Goal: Task Accomplishment & Management: Manage account settings

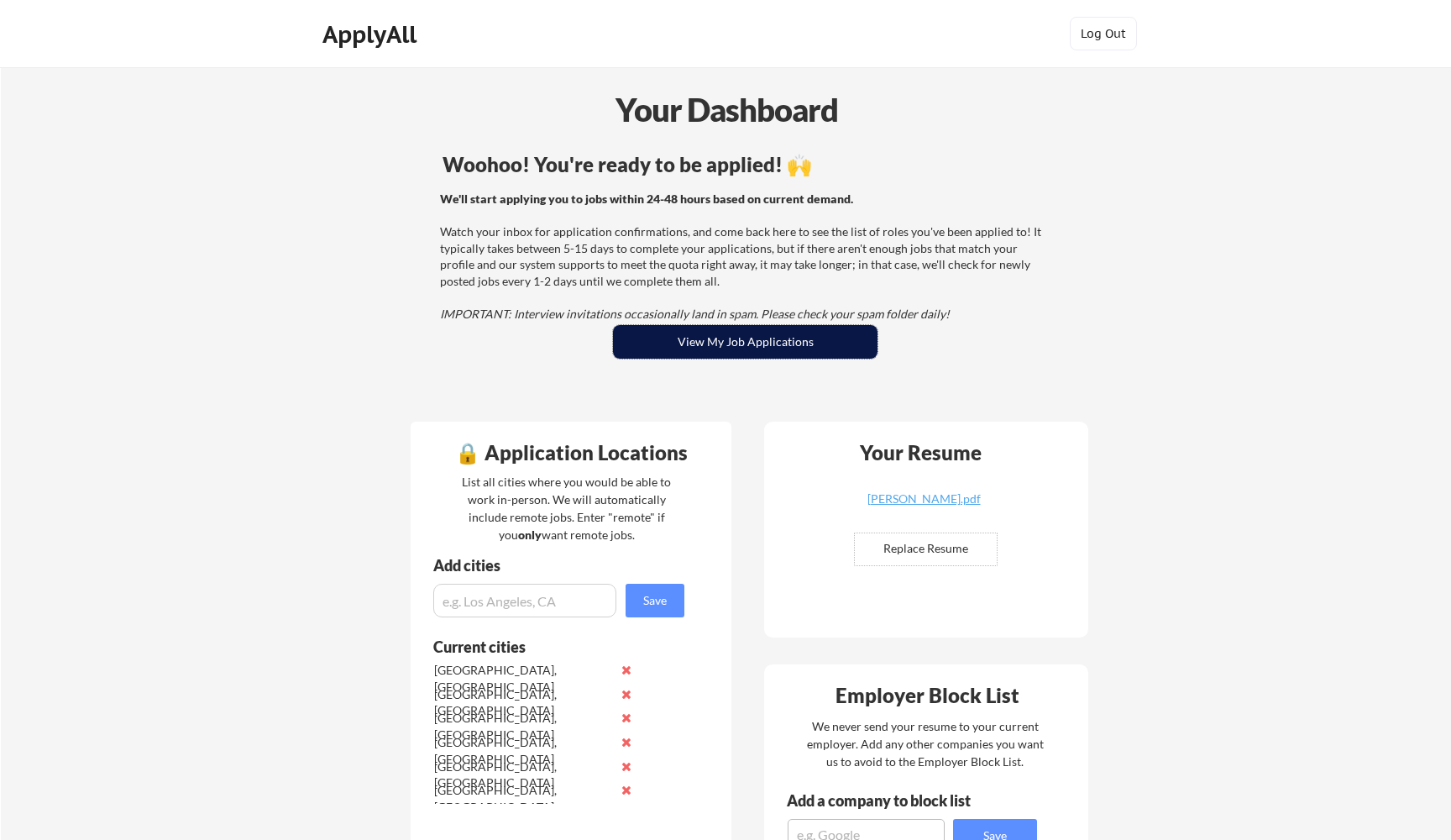
click at [718, 337] on button "View My Job Applications" at bounding box center [746, 341] width 265 height 34
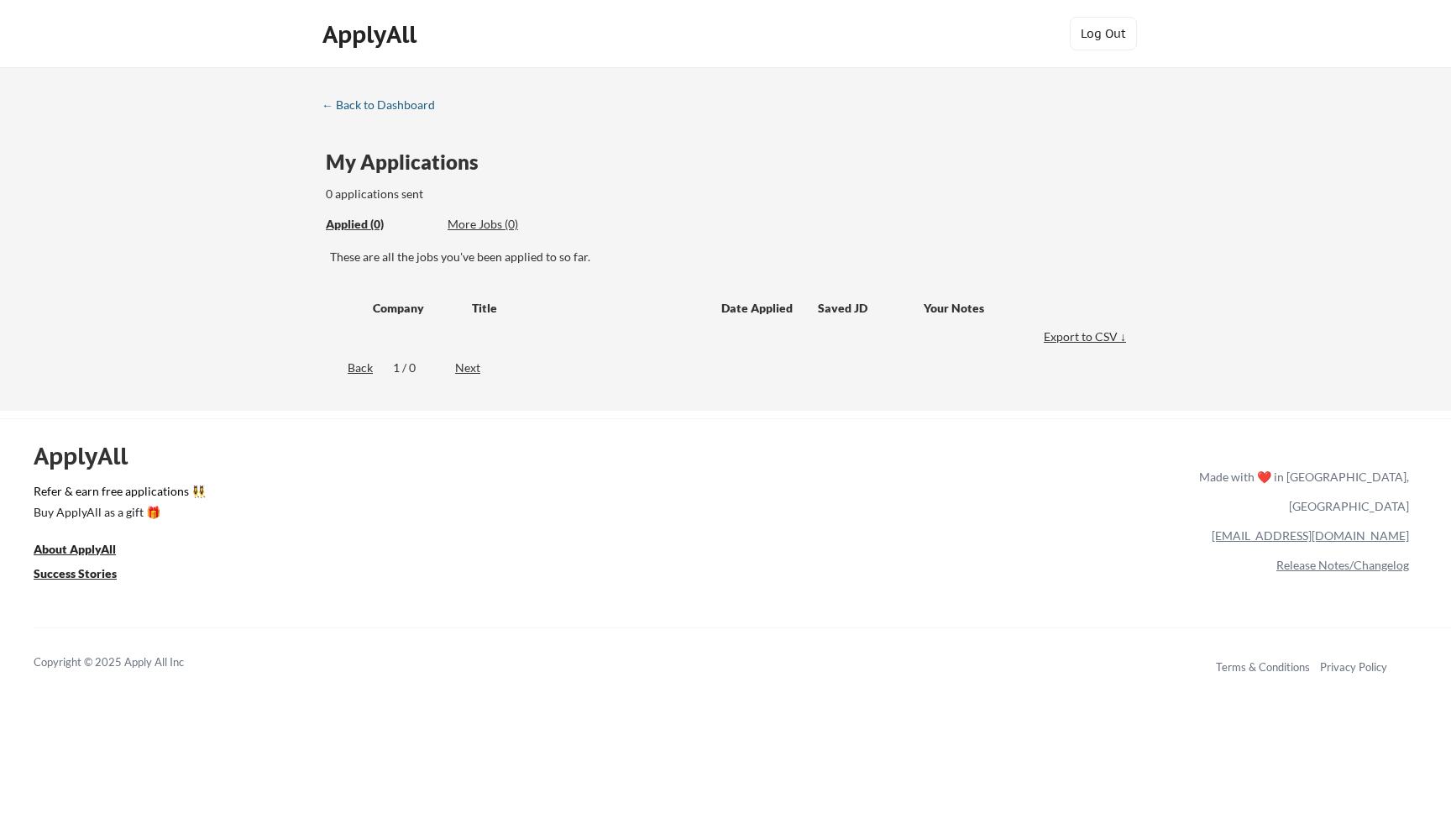
click at [330, 103] on div "← Back to Dashboard" at bounding box center [384, 105] width 126 height 12
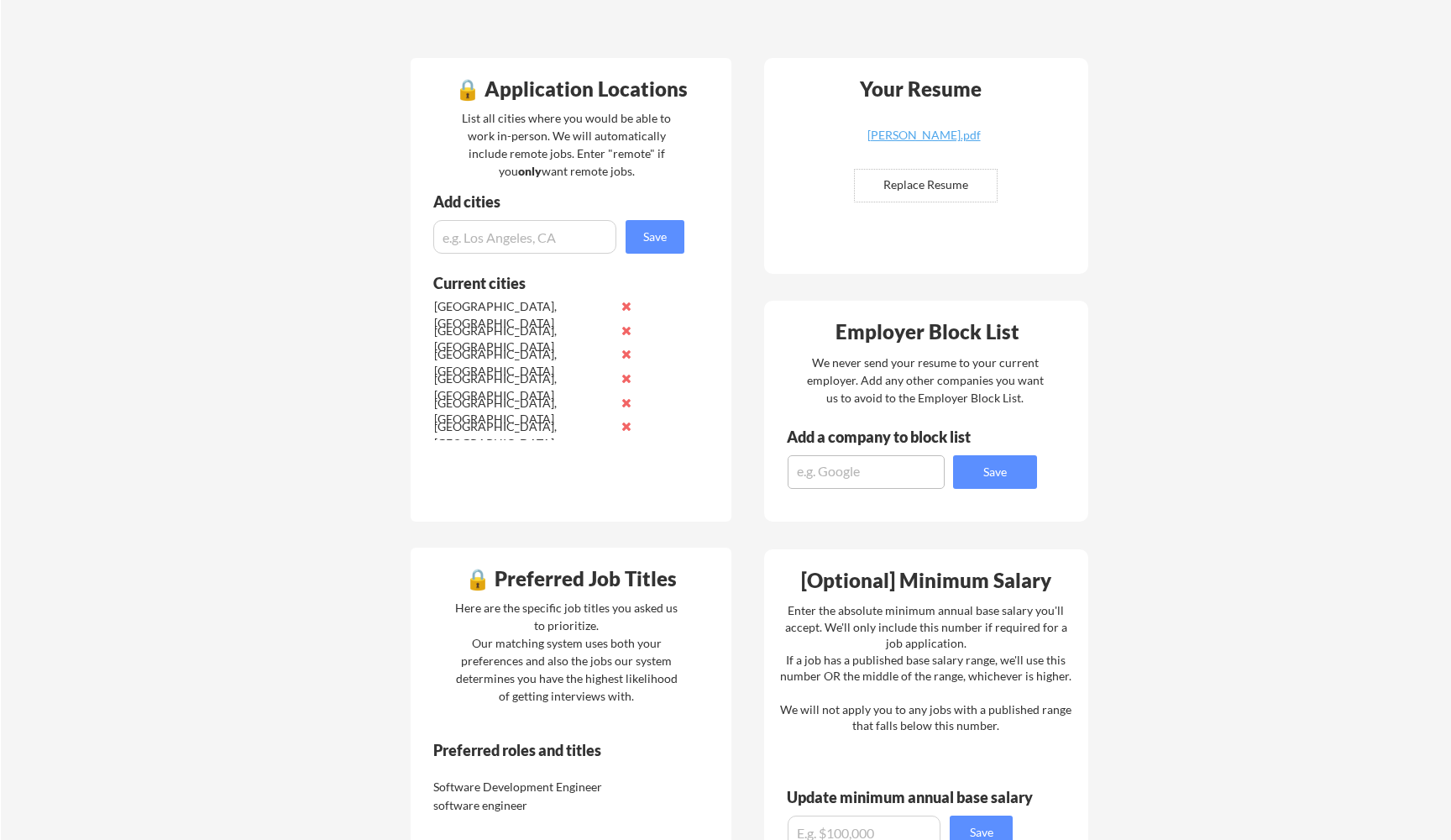
scroll to position [360, 0]
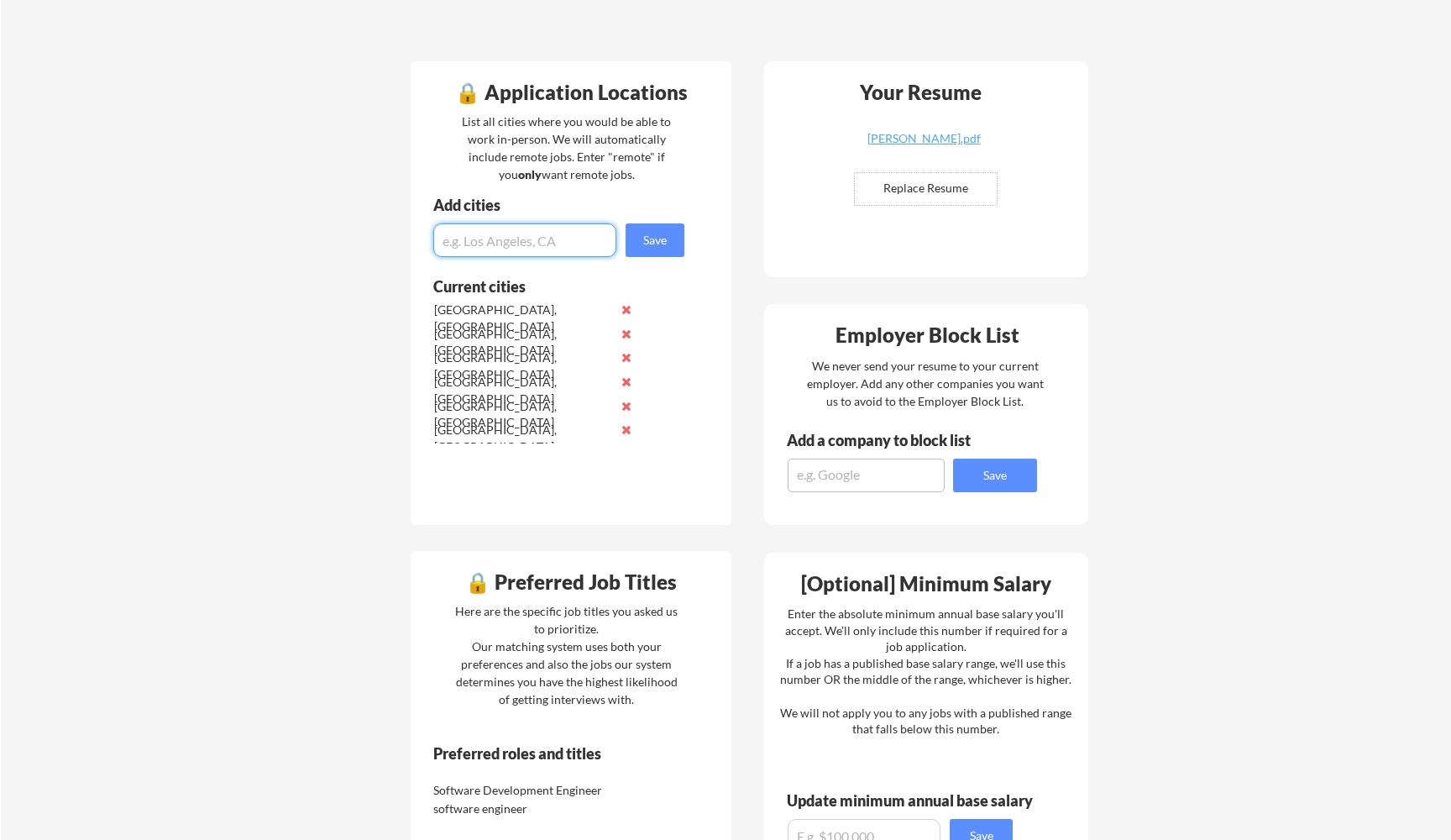
click at [517, 247] on input "input" at bounding box center [524, 239] width 183 height 34
type input "[GEOGRAPHIC_DATA], [GEOGRAPHIC_DATA]"
click at [665, 235] on button "Save" at bounding box center [654, 239] width 59 height 34
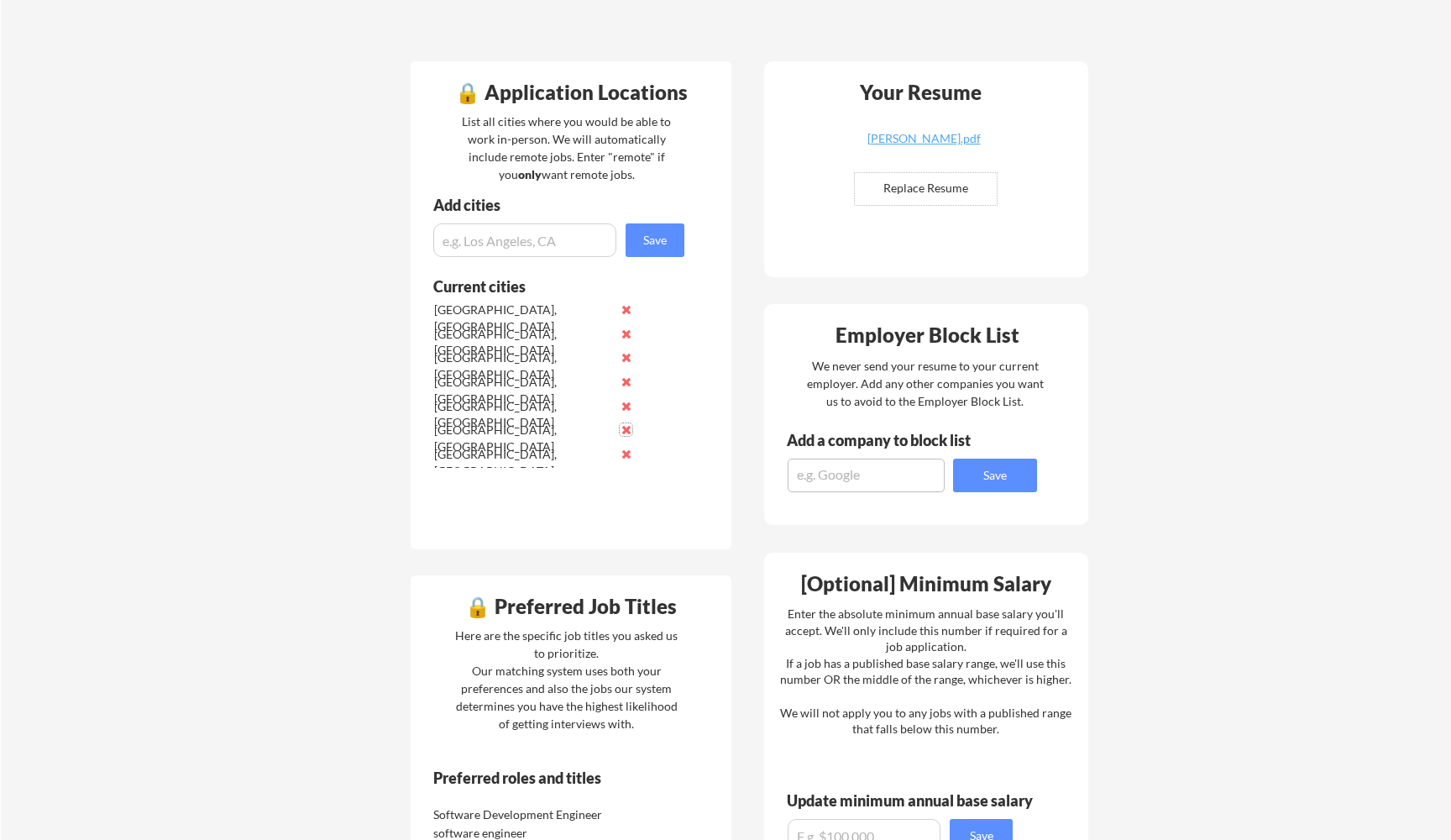
click at [626, 426] on button at bounding box center [626, 430] width 13 height 13
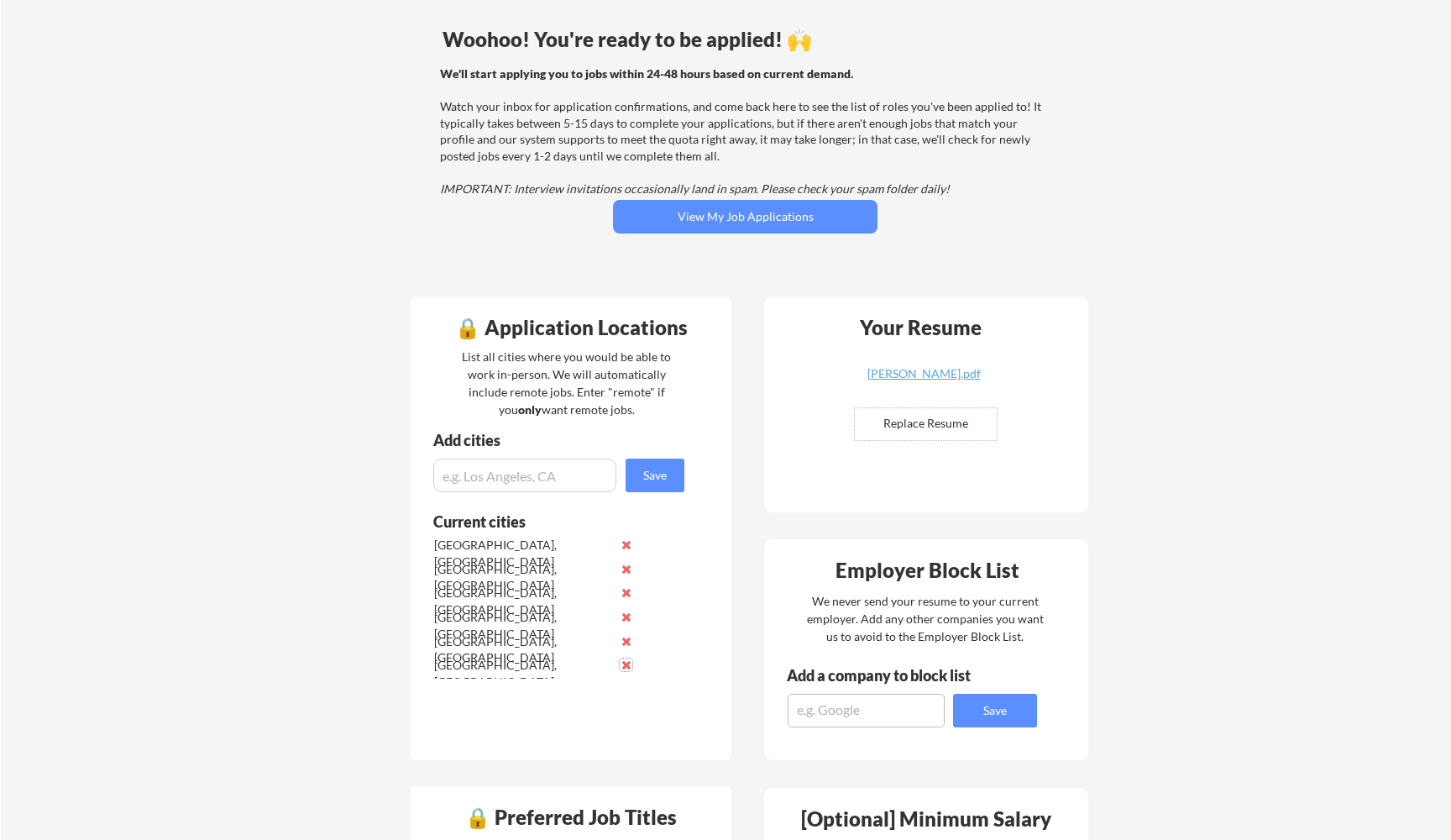
scroll to position [5, 0]
